Goal: Information Seeking & Learning: Learn about a topic

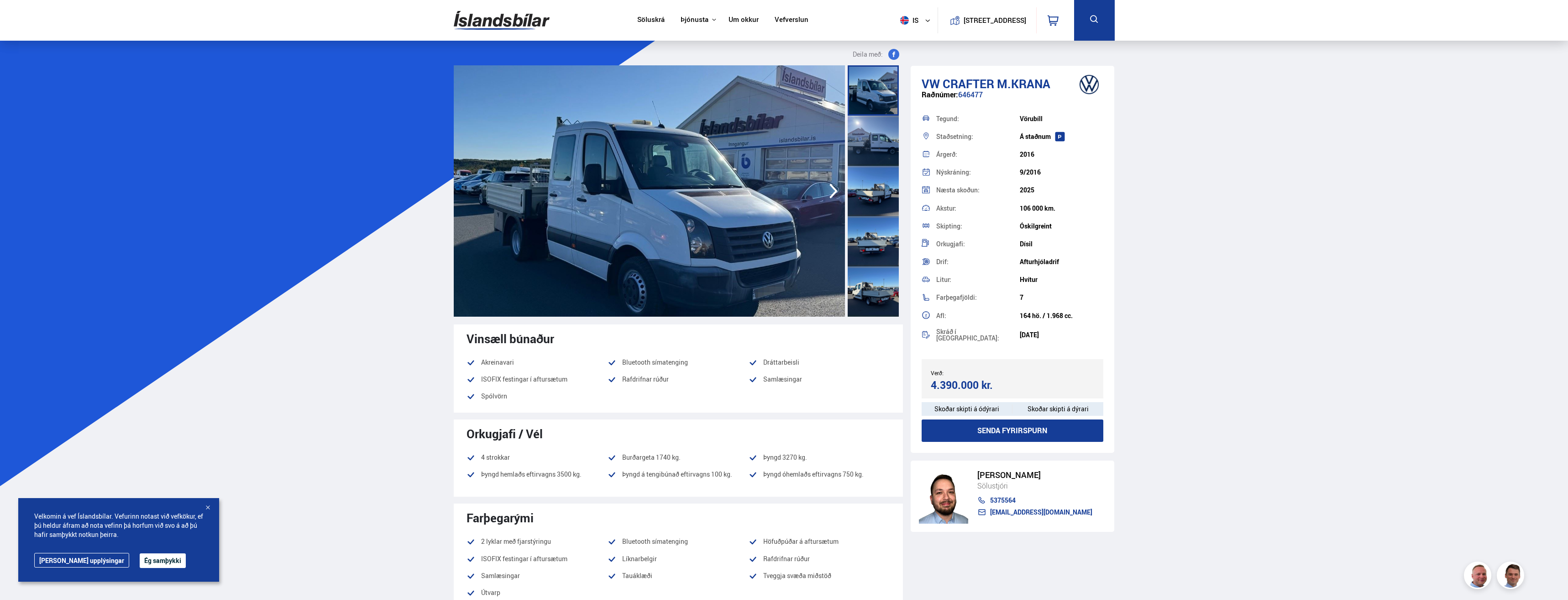
click at [682, 211] on img at bounding box center [649, 191] width 391 height 251
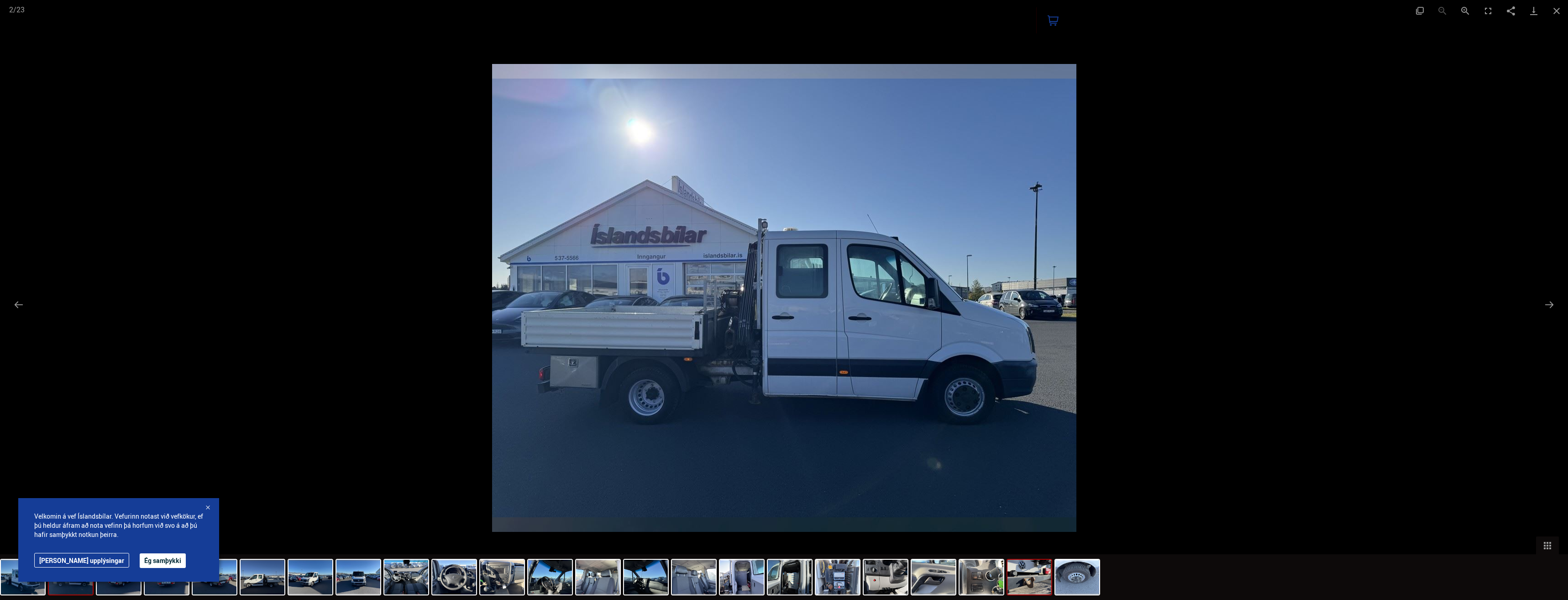
click at [1020, 583] on img at bounding box center [1029, 576] width 44 height 35
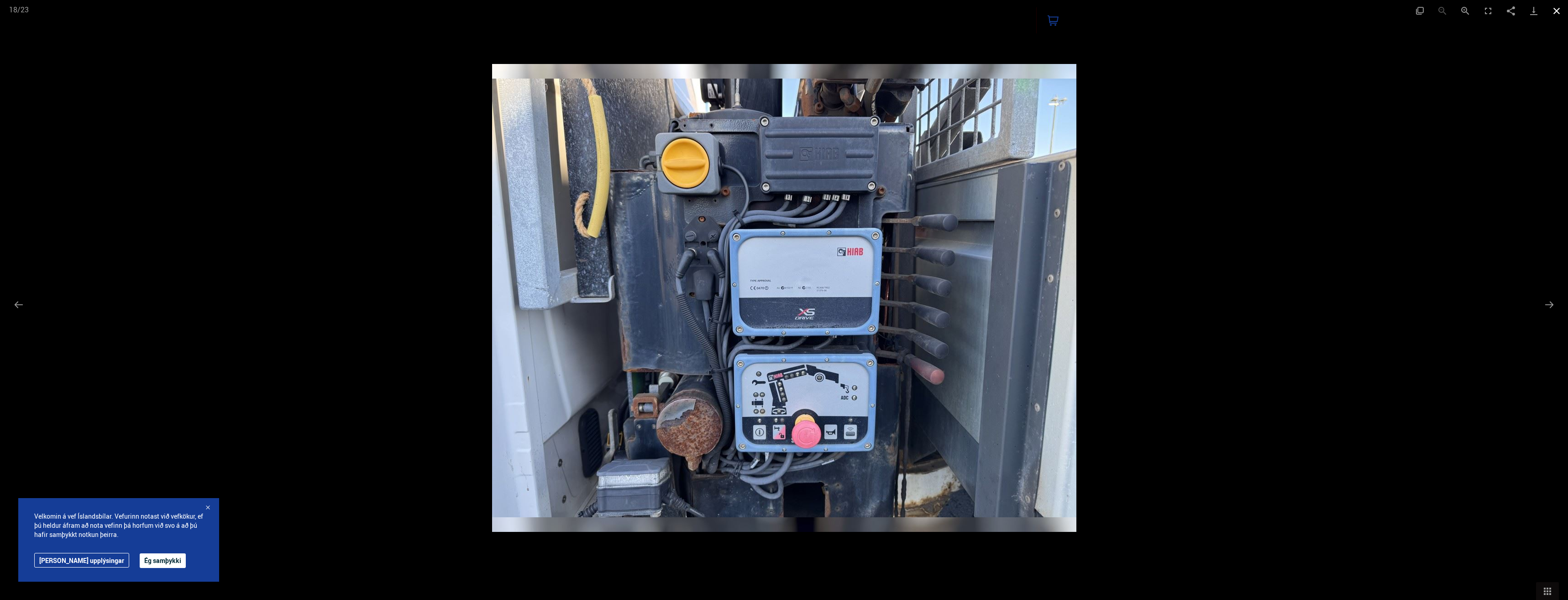
click at [1555, 13] on button "Close gallery" at bounding box center [1556, 10] width 23 height 21
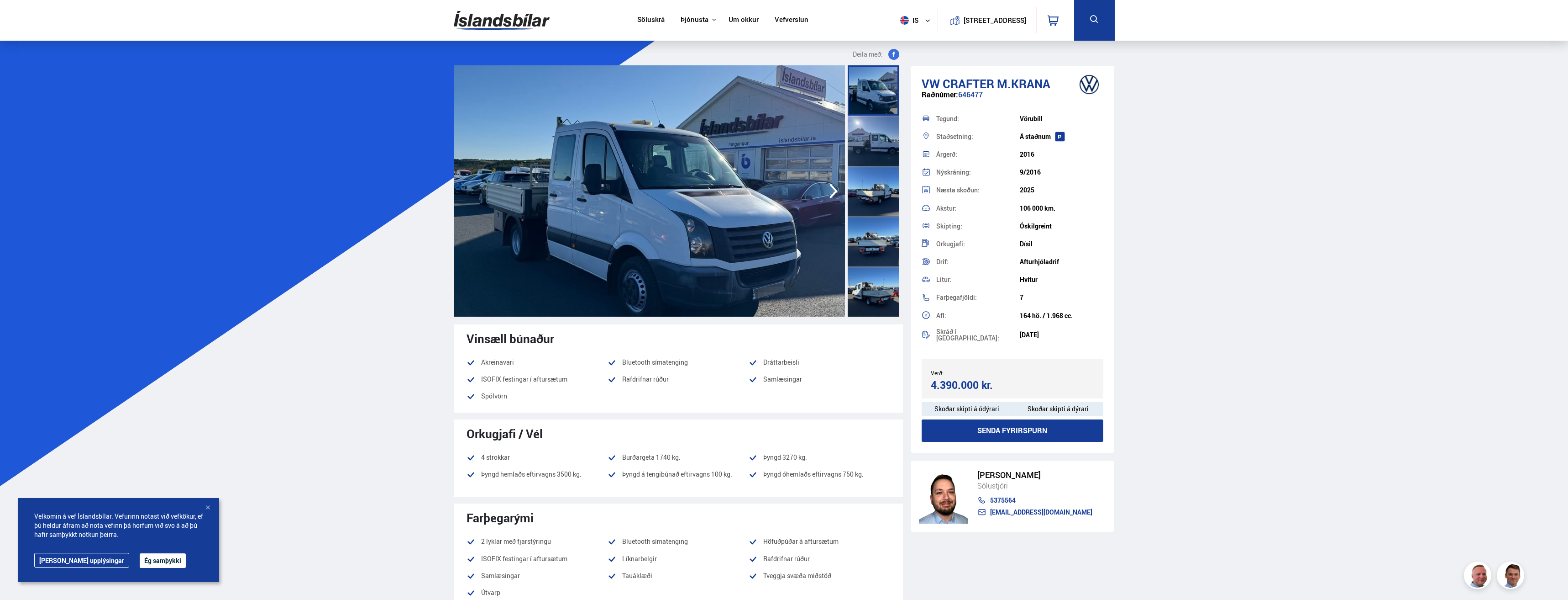
click at [140, 561] on button "Ég samþykki" at bounding box center [162, 560] width 46 height 15
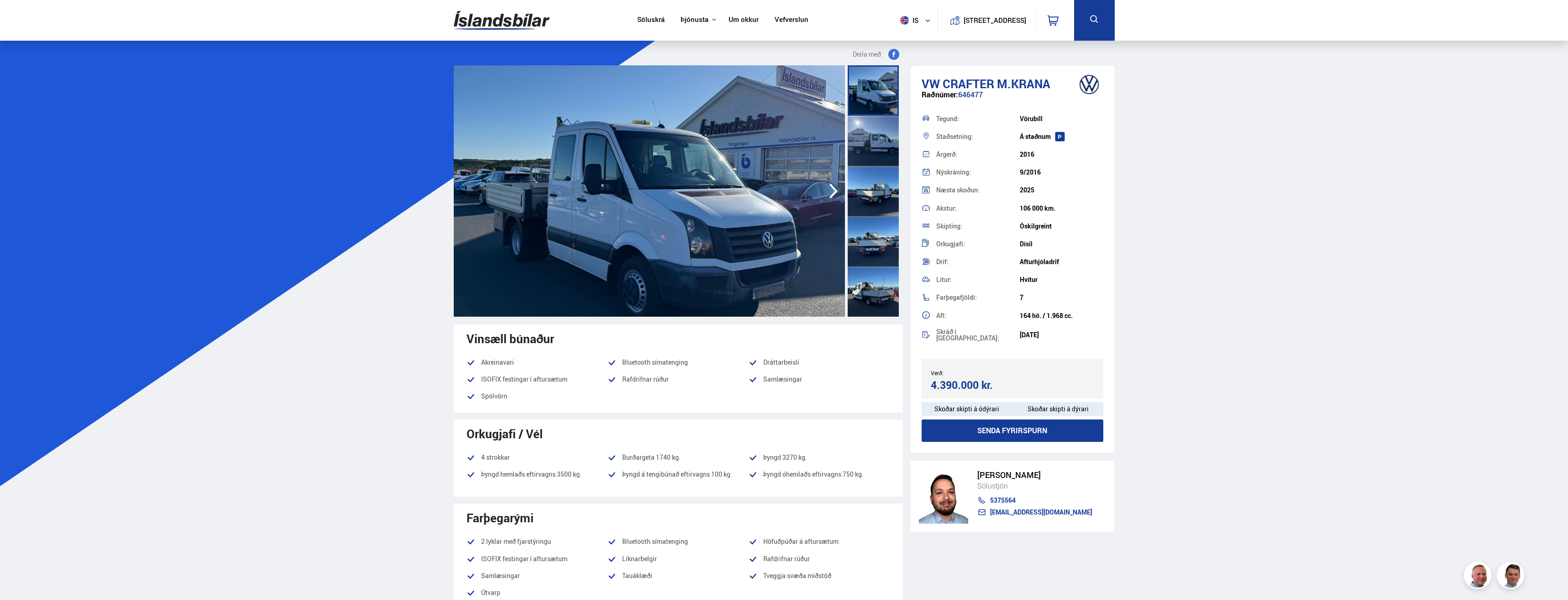
drag, startPoint x: 933, startPoint y: 382, endPoint x: 991, endPoint y: 383, distance: 58.0
click at [991, 383] on div "4.390.000 kr." at bounding box center [970, 384] width 79 height 13
click at [1016, 381] on div "Verð: 4.390.000 kr. Ásett verð/Skiptiverð 4.390.000 kr." at bounding box center [1013, 378] width 182 height 39
click at [652, 197] on img at bounding box center [649, 191] width 391 height 251
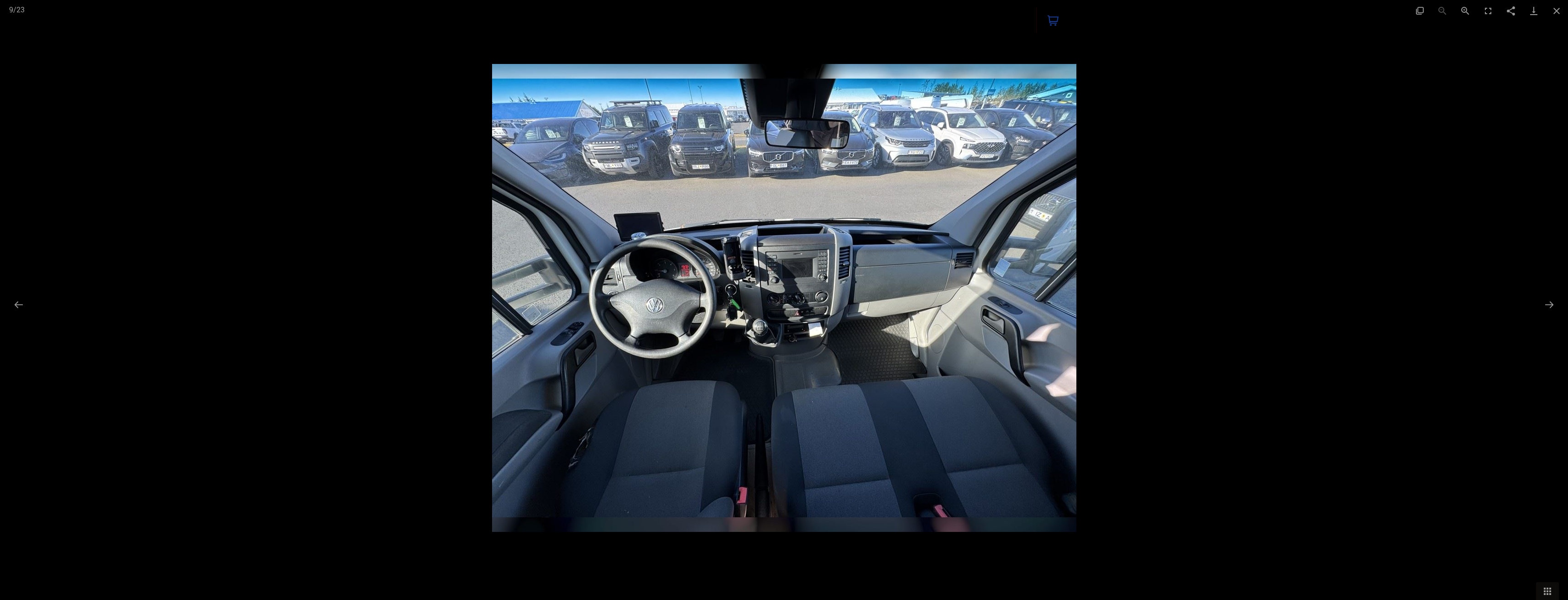
click at [626, 254] on img at bounding box center [784, 298] width 584 height 468
click at [408, 259] on div at bounding box center [784, 300] width 1568 height 600
